Goal: Find specific page/section: Find specific page/section

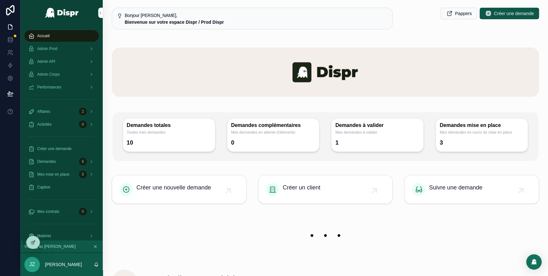
scroll to position [204, 0]
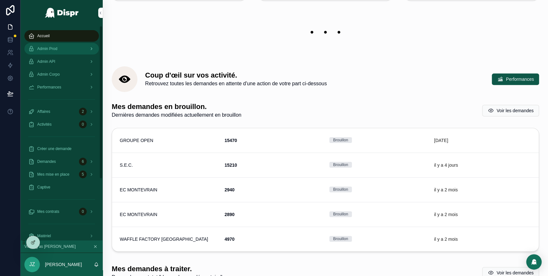
click at [57, 46] on span "Admin Prod" at bounding box center [47, 48] width 20 height 5
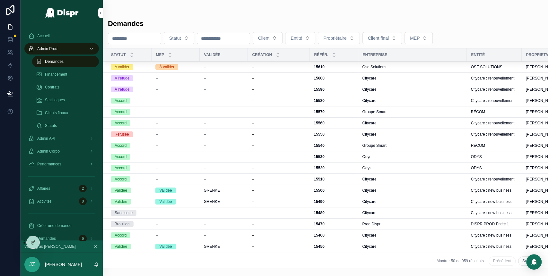
click at [72, 62] on div "Demandes" at bounding box center [65, 62] width 59 height 10
click at [50, 39] on div "Accueil" at bounding box center [61, 36] width 67 height 10
